Goal: Information Seeking & Learning: Find specific fact

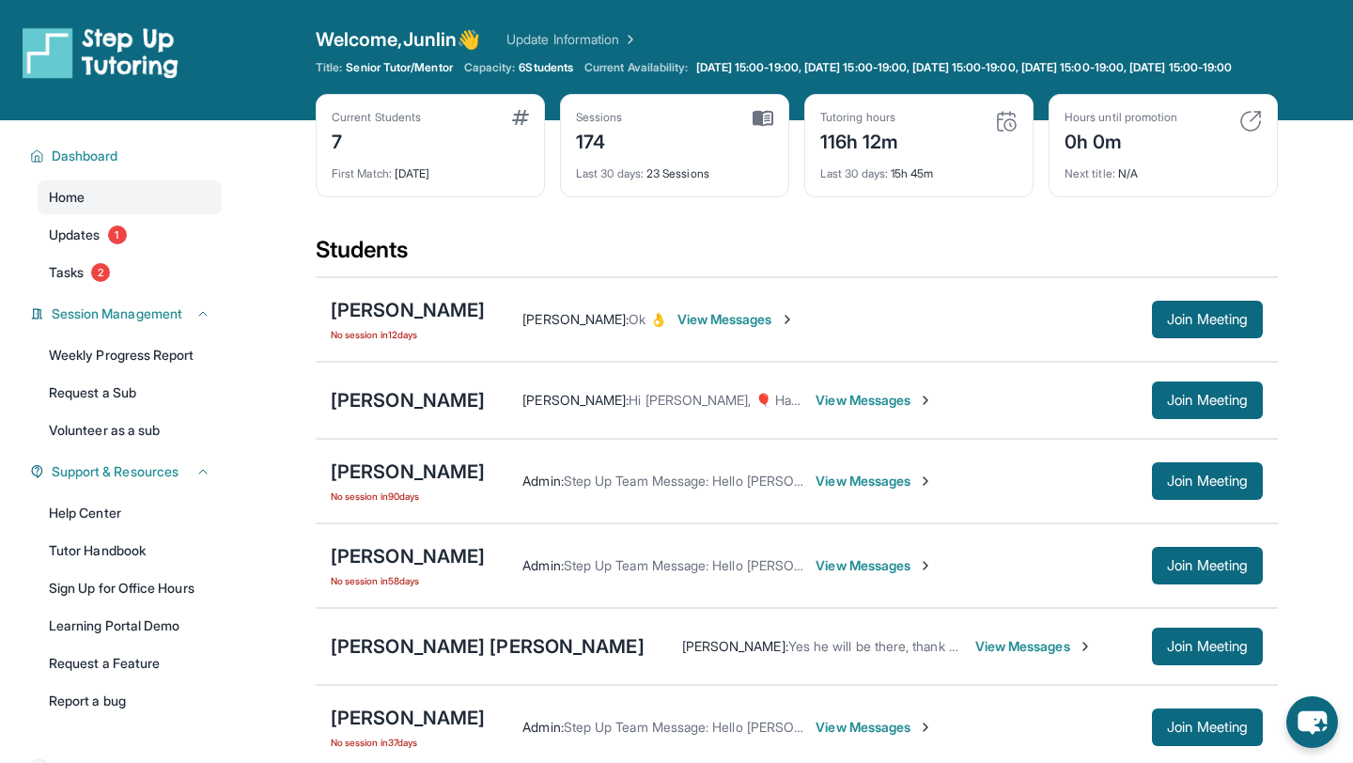
scroll to position [211, 0]
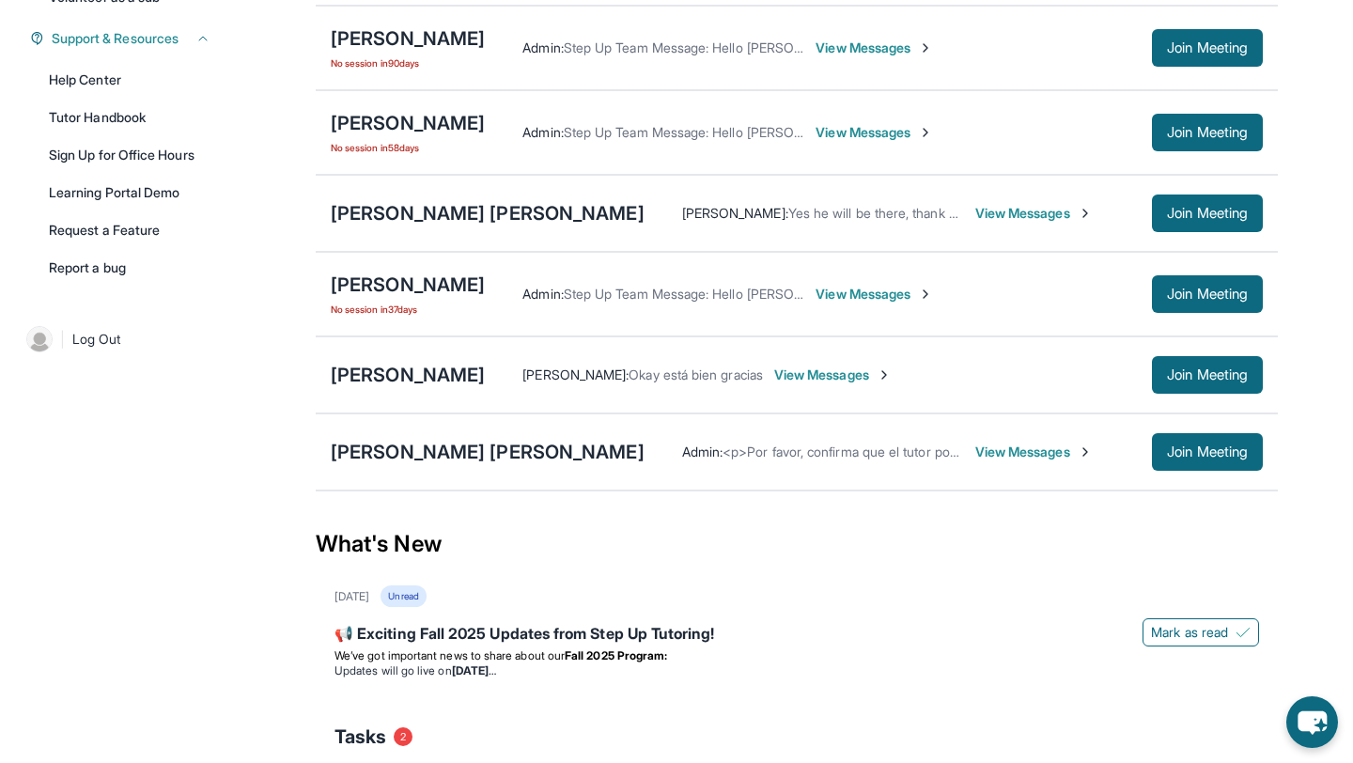
scroll to position [455, 0]
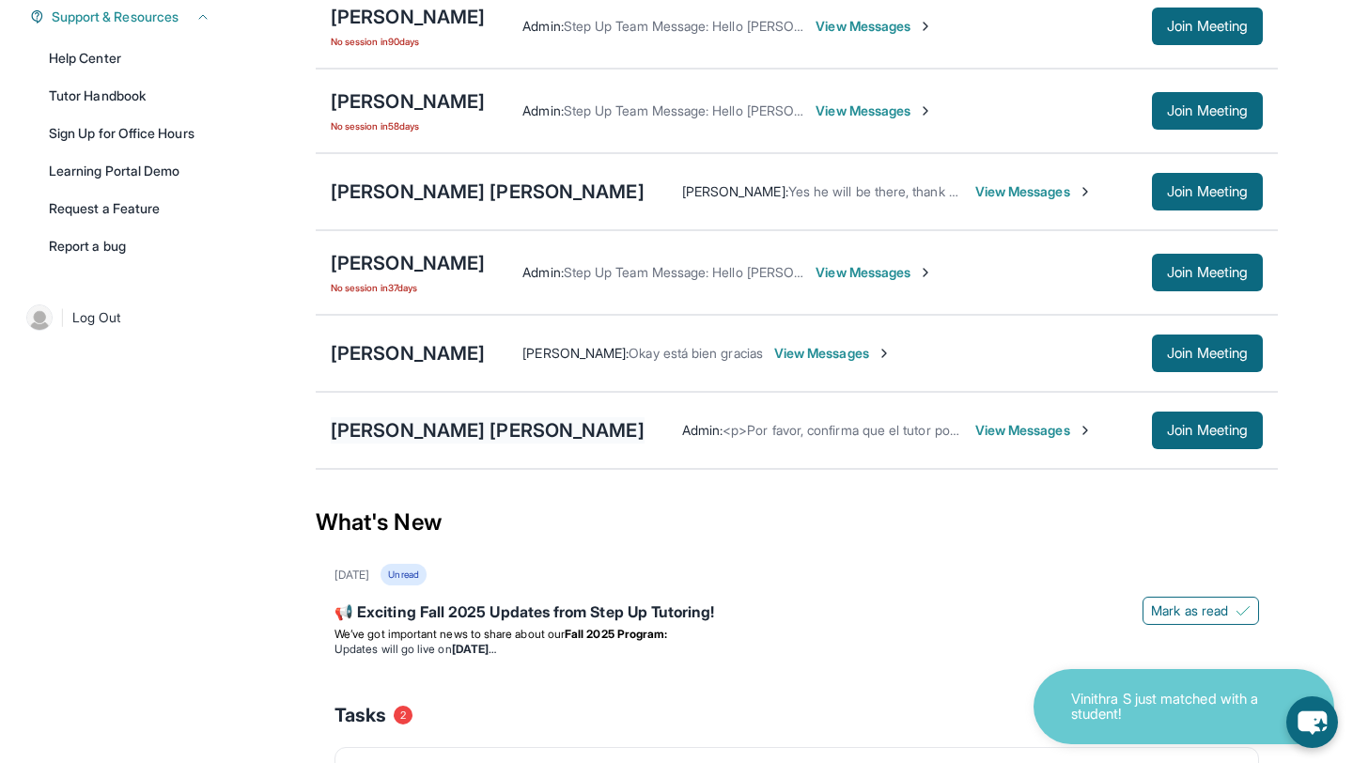
click at [487, 432] on div "Joshua Jafeth Baldelomar Rodríguez" at bounding box center [488, 430] width 314 height 26
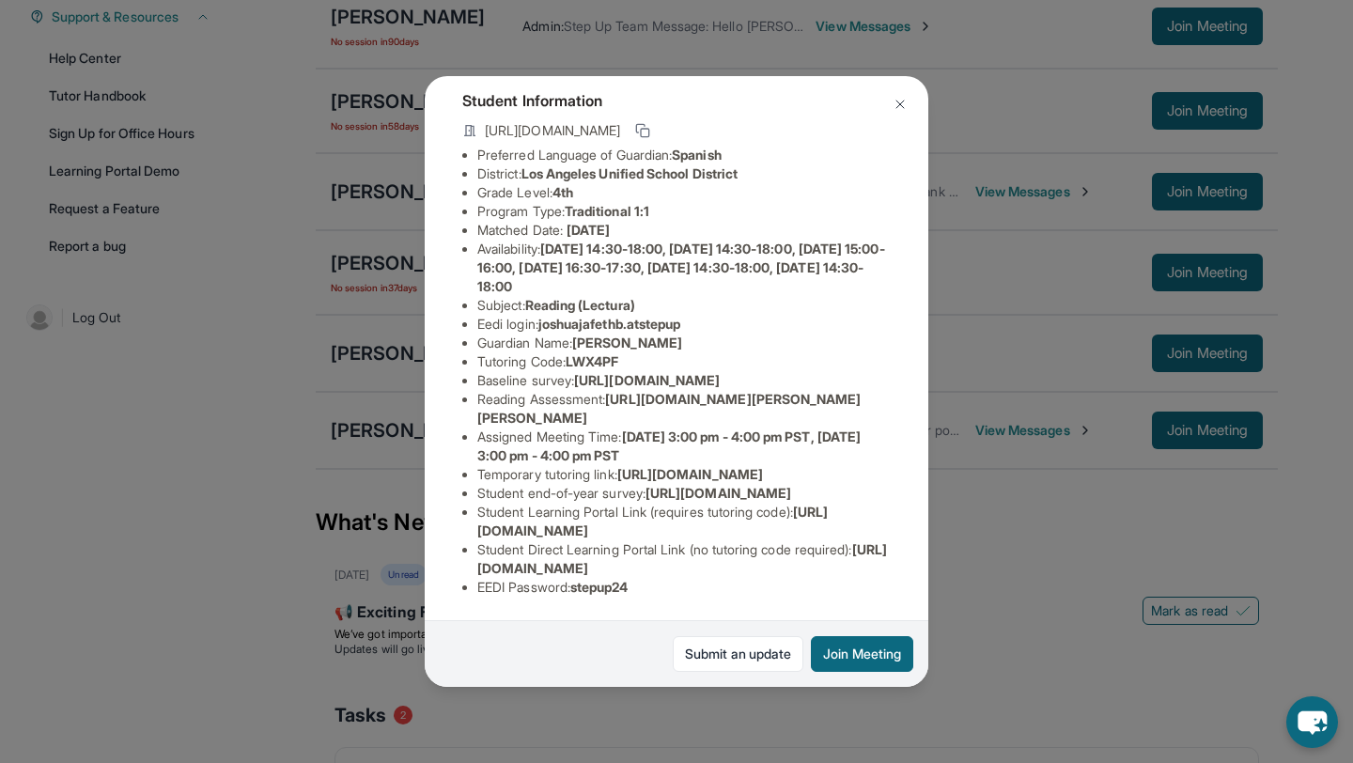
scroll to position [273, 0]
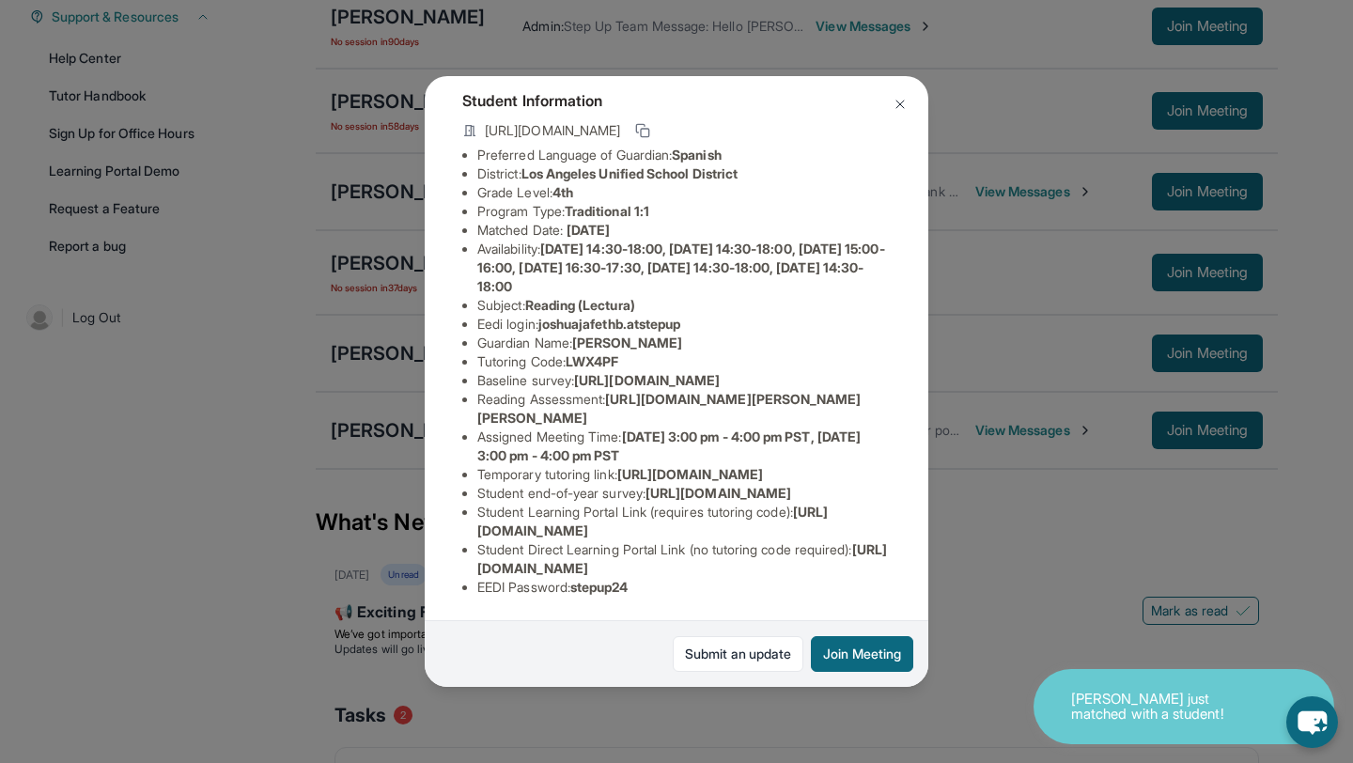
drag, startPoint x: 479, startPoint y: 568, endPoint x: 886, endPoint y: 571, distance: 406.7
click at [886, 571] on li "Student Direct Learning Portal Link (no tutoring code required) : https://stude…" at bounding box center [683, 559] width 413 height 38
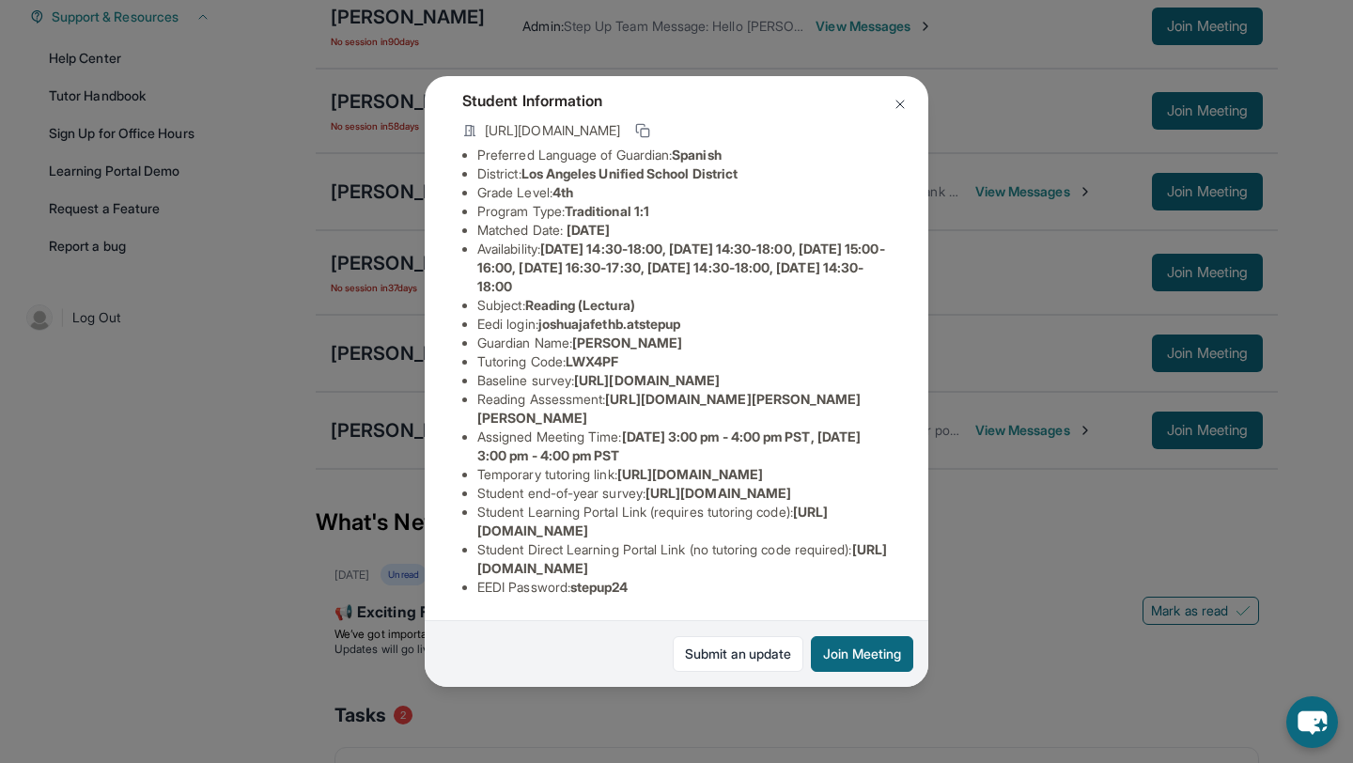
copy span "https://student-portal.stepuptutoring.org/student/LWX4PF"
